Goal: Find specific page/section: Find specific page/section

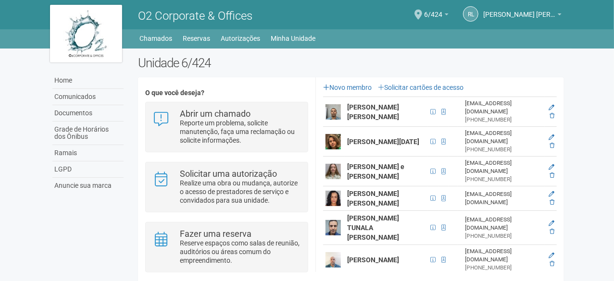
scroll to position [240, 0]
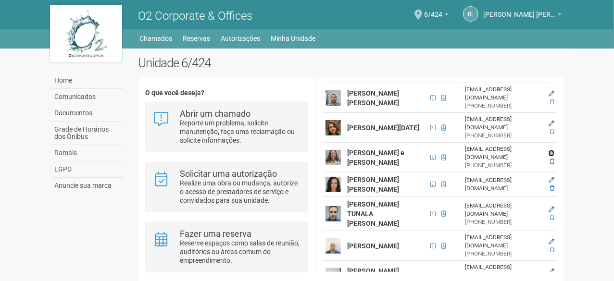
click at [552, 151] on icon at bounding box center [552, 154] width 6 height 6
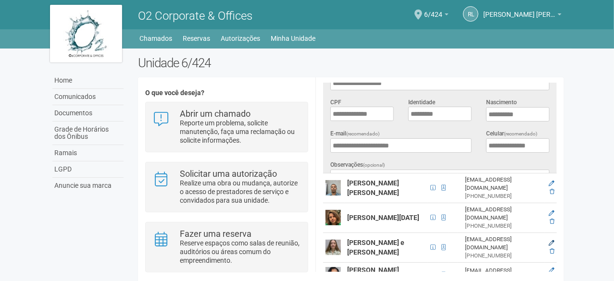
scroll to position [0, 0]
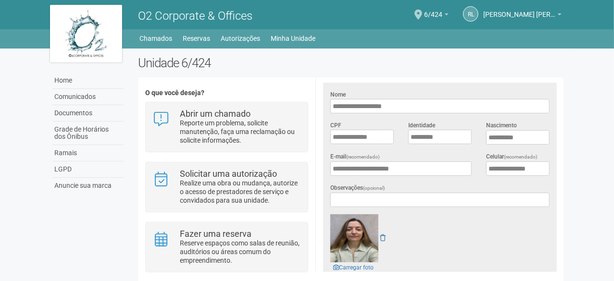
click at [502, 249] on div at bounding box center [439, 239] width 219 height 48
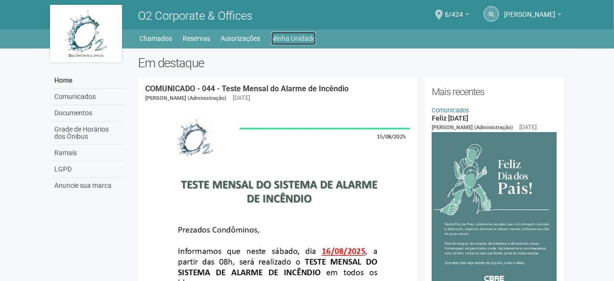
click at [308, 33] on link "Minha Unidade" at bounding box center [293, 38] width 45 height 13
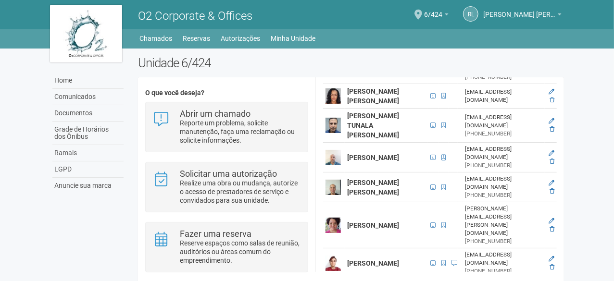
scroll to position [343, 0]
